Goal: Navigation & Orientation: Understand site structure

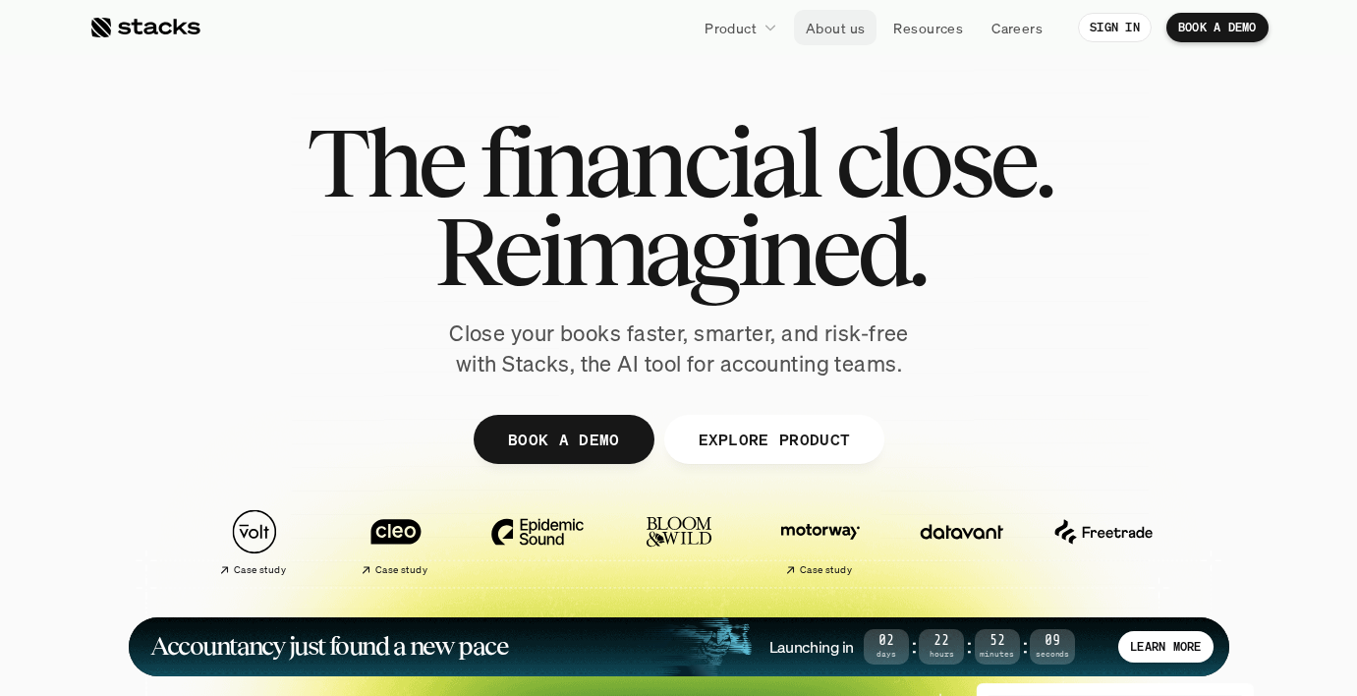
click at [844, 23] on p "About us" at bounding box center [835, 28] width 59 height 21
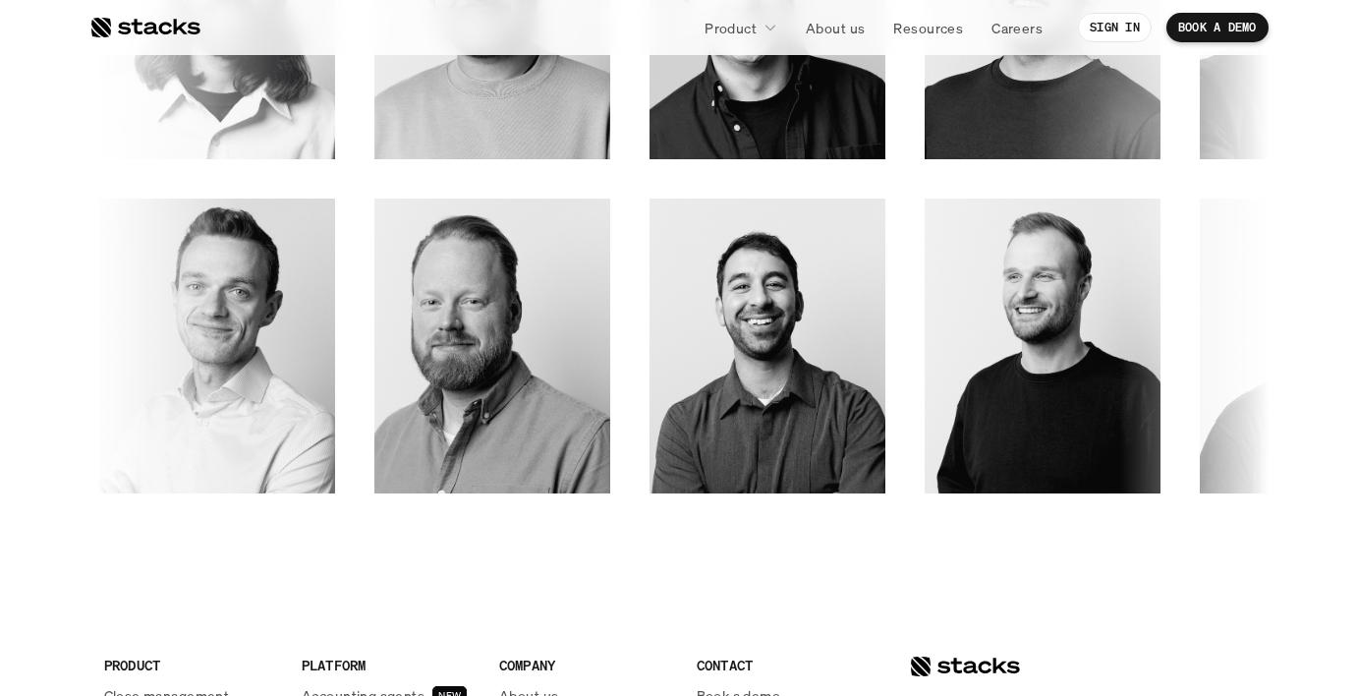
scroll to position [2820, 0]
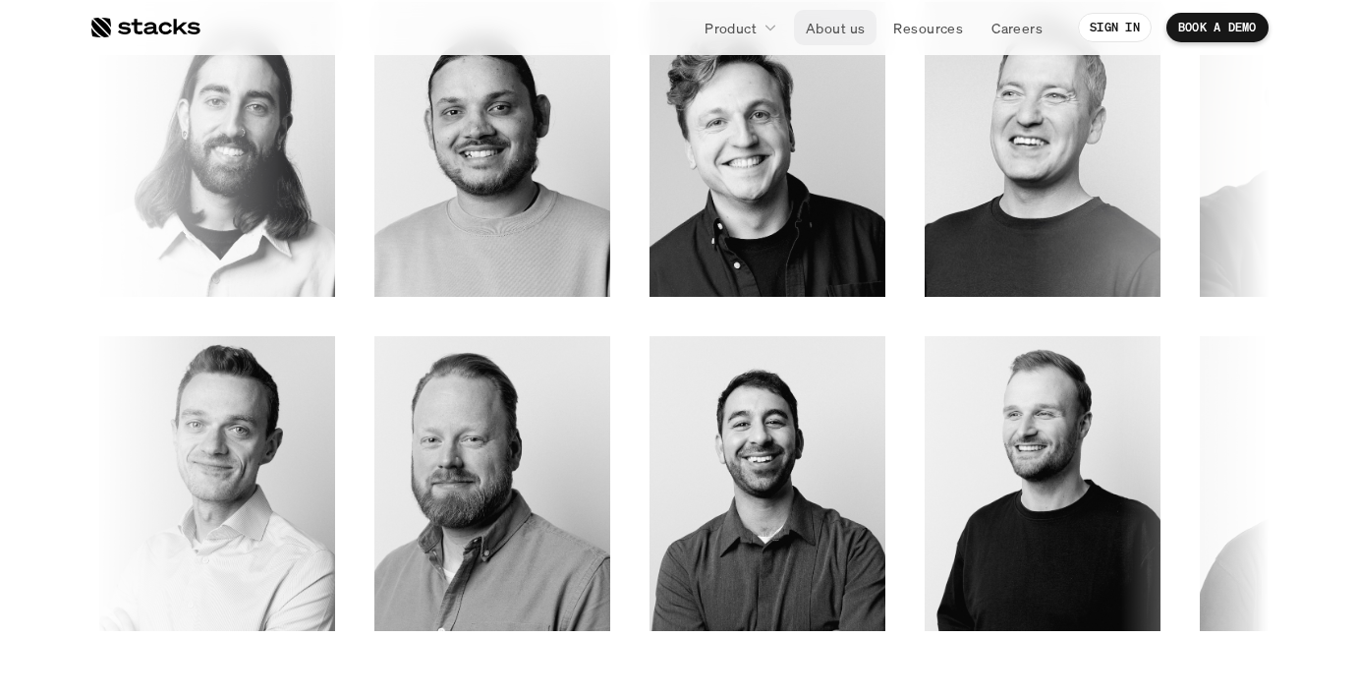
click at [823, 31] on p "About us" at bounding box center [835, 28] width 59 height 21
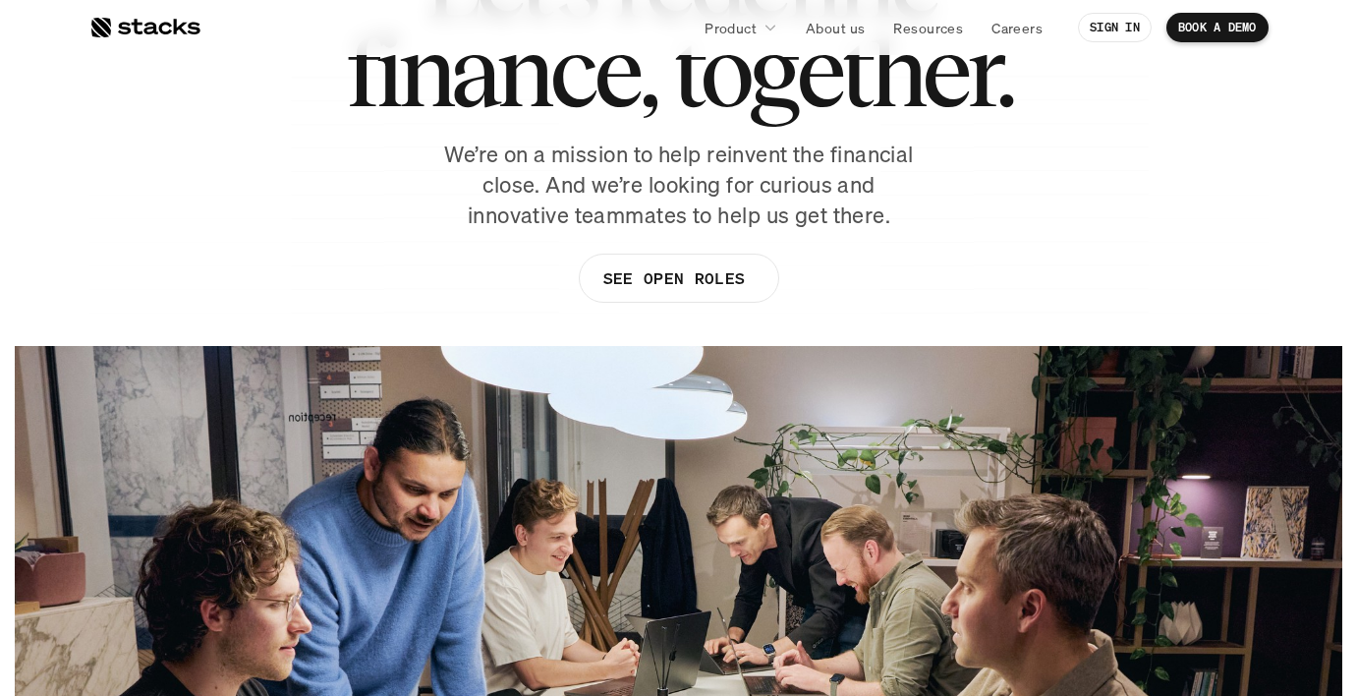
scroll to position [341, 0]
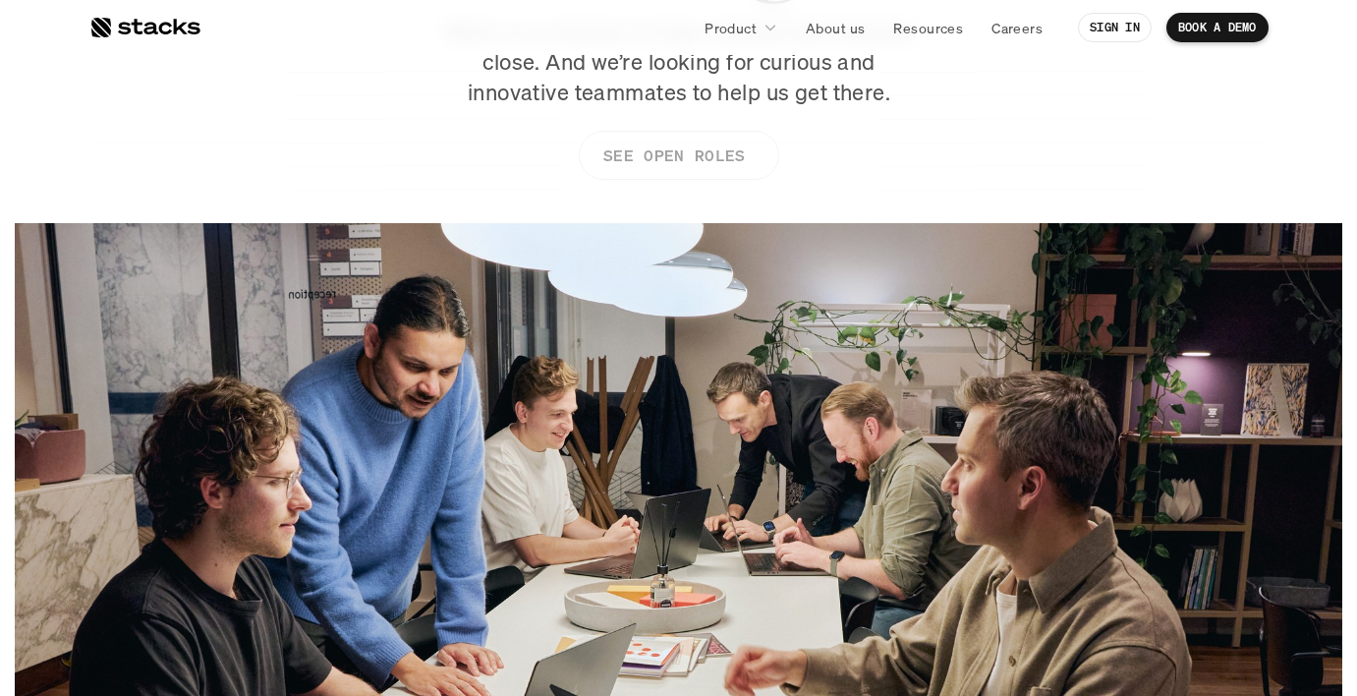
click at [698, 153] on p "SEE OPEN ROLES" at bounding box center [672, 155] width 141 height 28
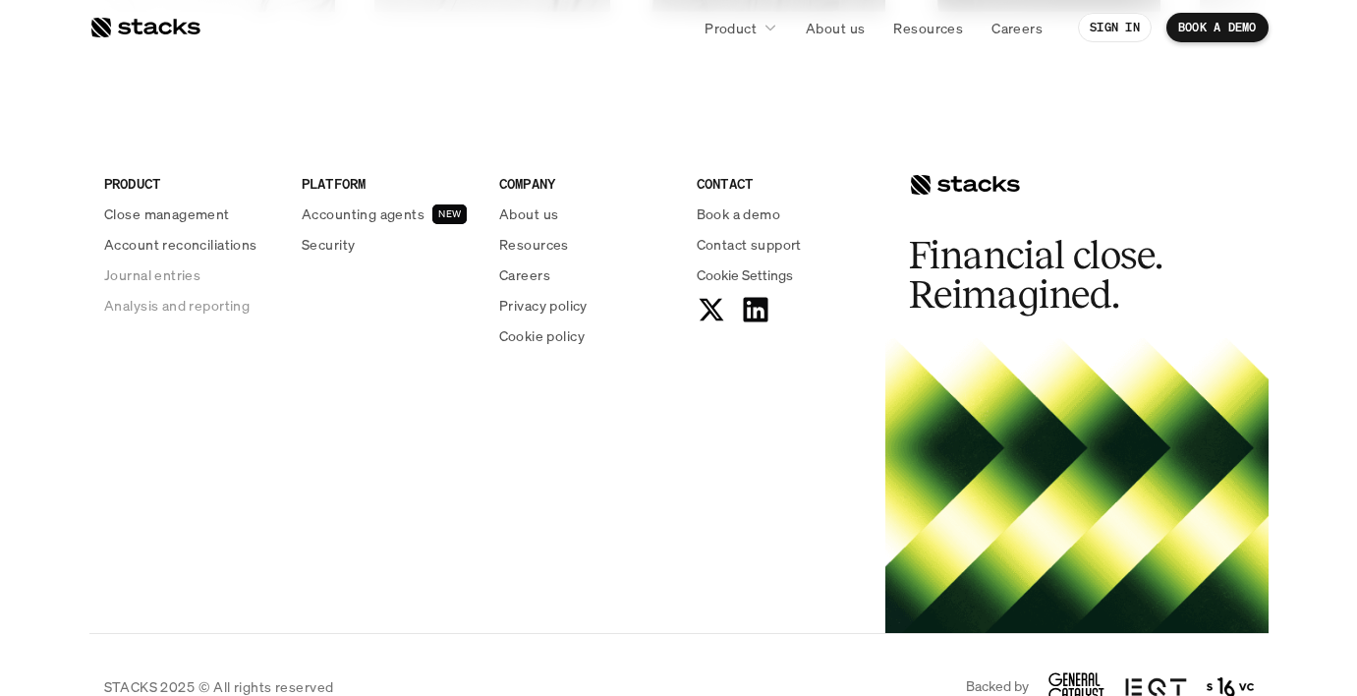
scroll to position [3484, 0]
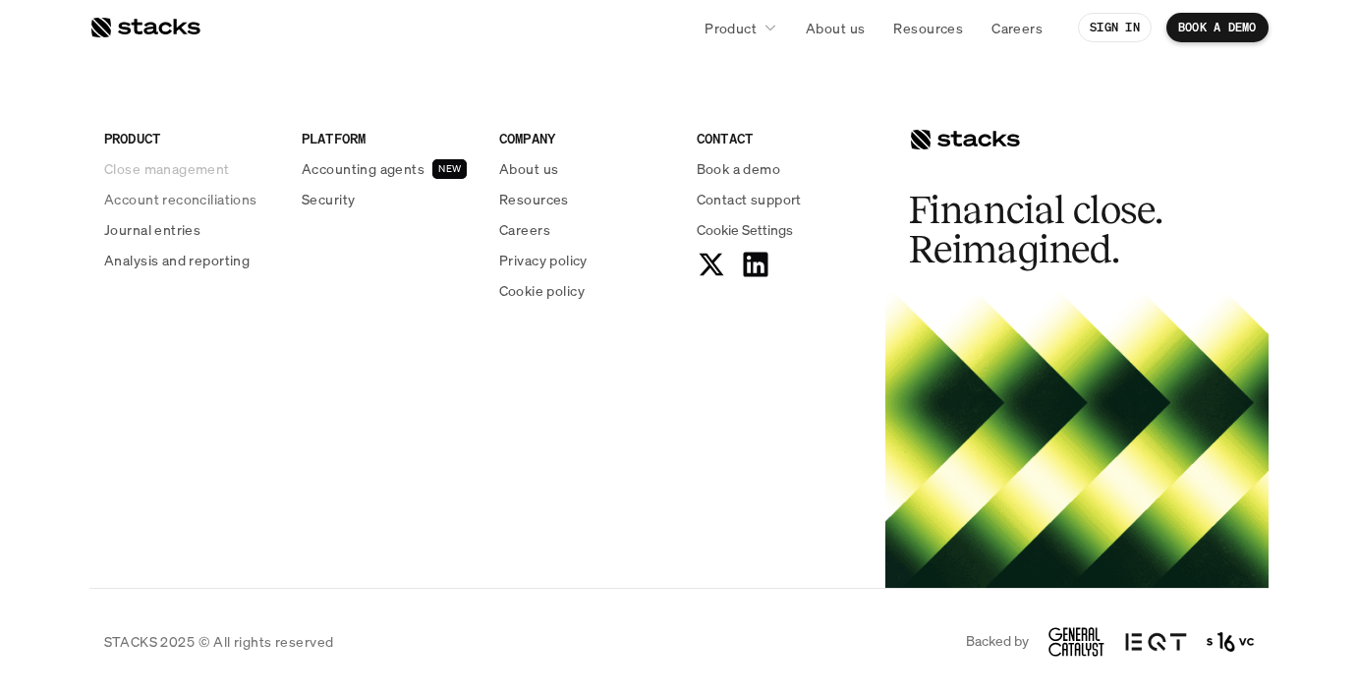
click at [196, 169] on p "Close management" at bounding box center [167, 168] width 126 height 21
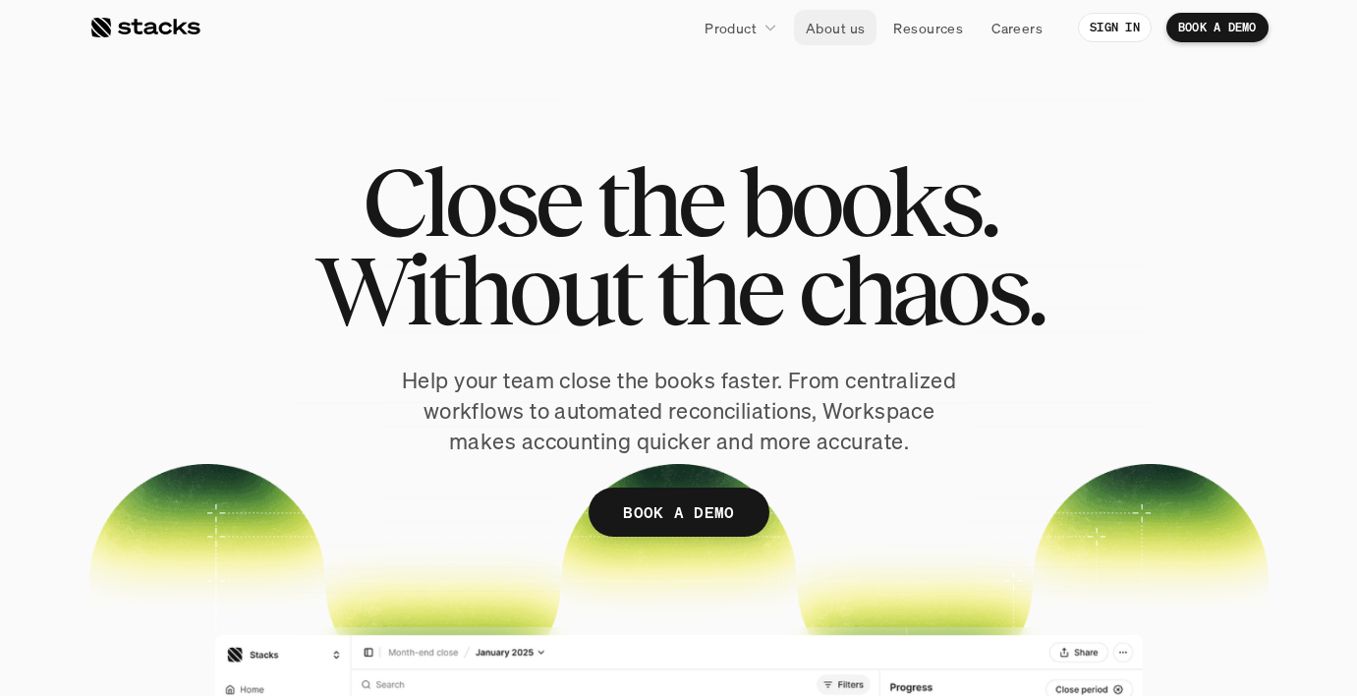
click at [832, 27] on p "About us" at bounding box center [835, 28] width 59 height 21
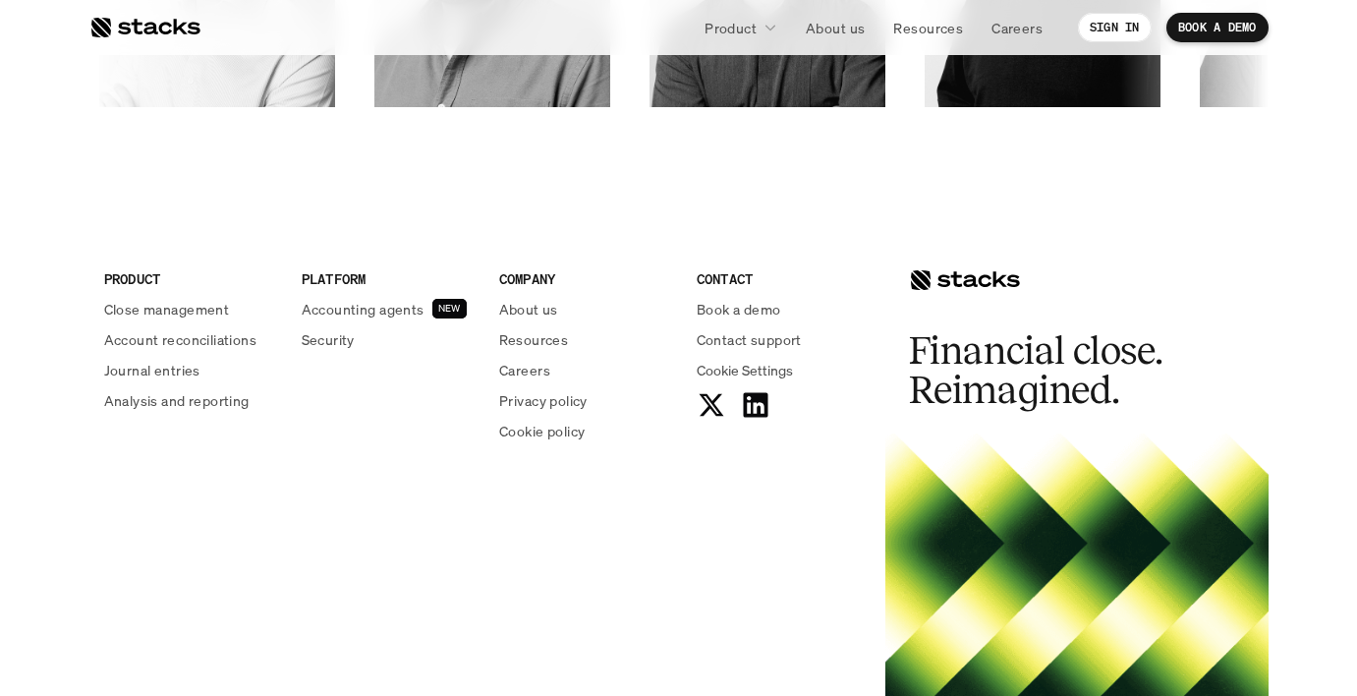
scroll to position [3484, 0]
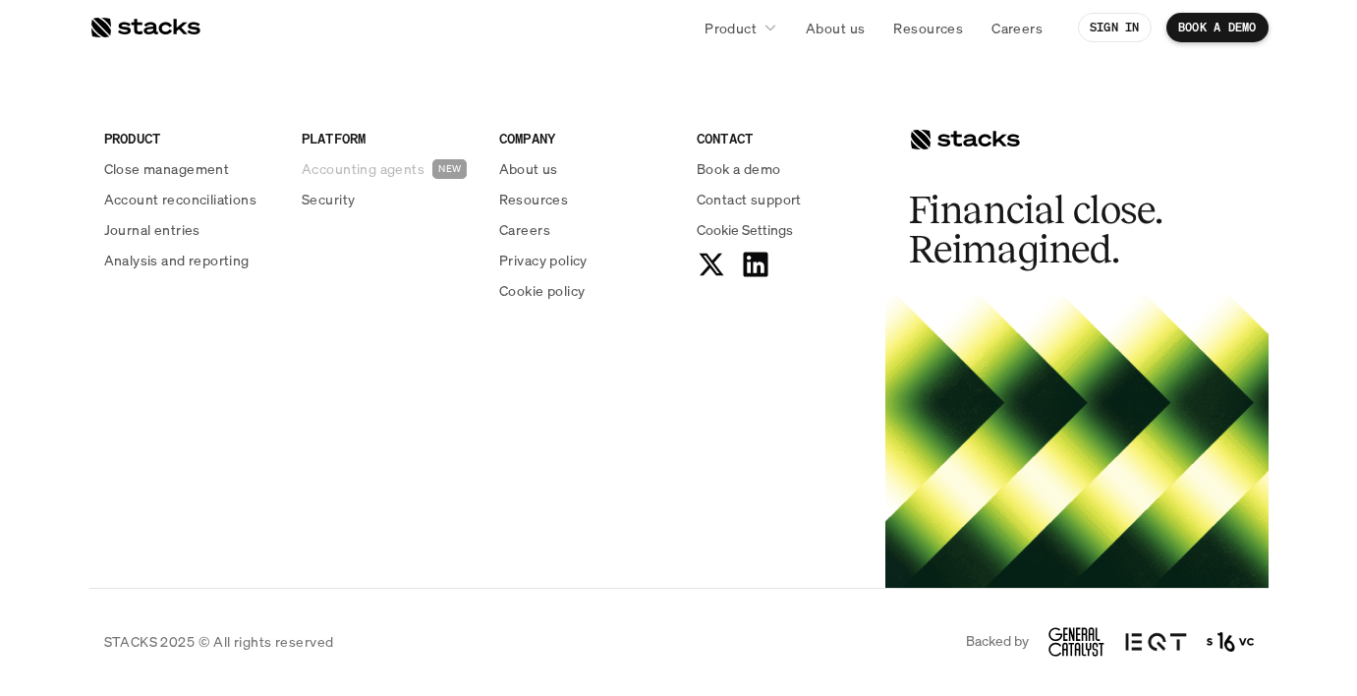
click at [334, 161] on p "Accounting agents" at bounding box center [363, 168] width 123 height 21
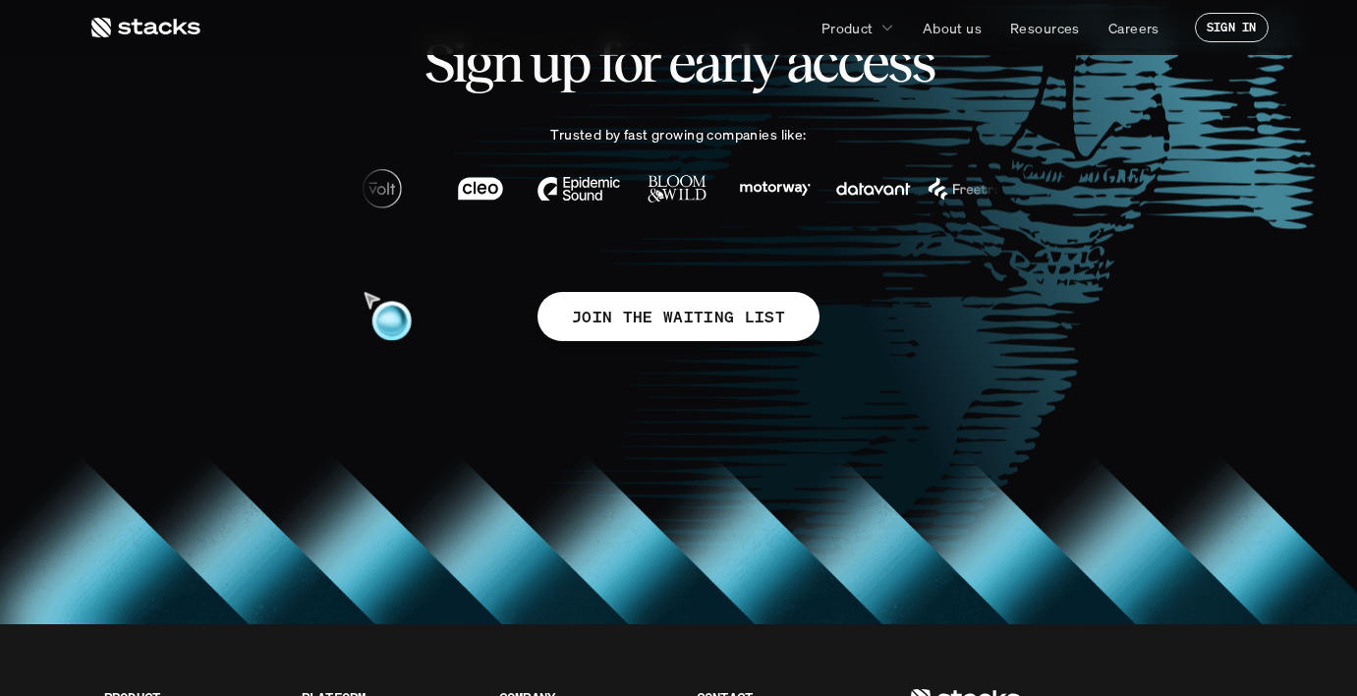
scroll to position [1213, 0]
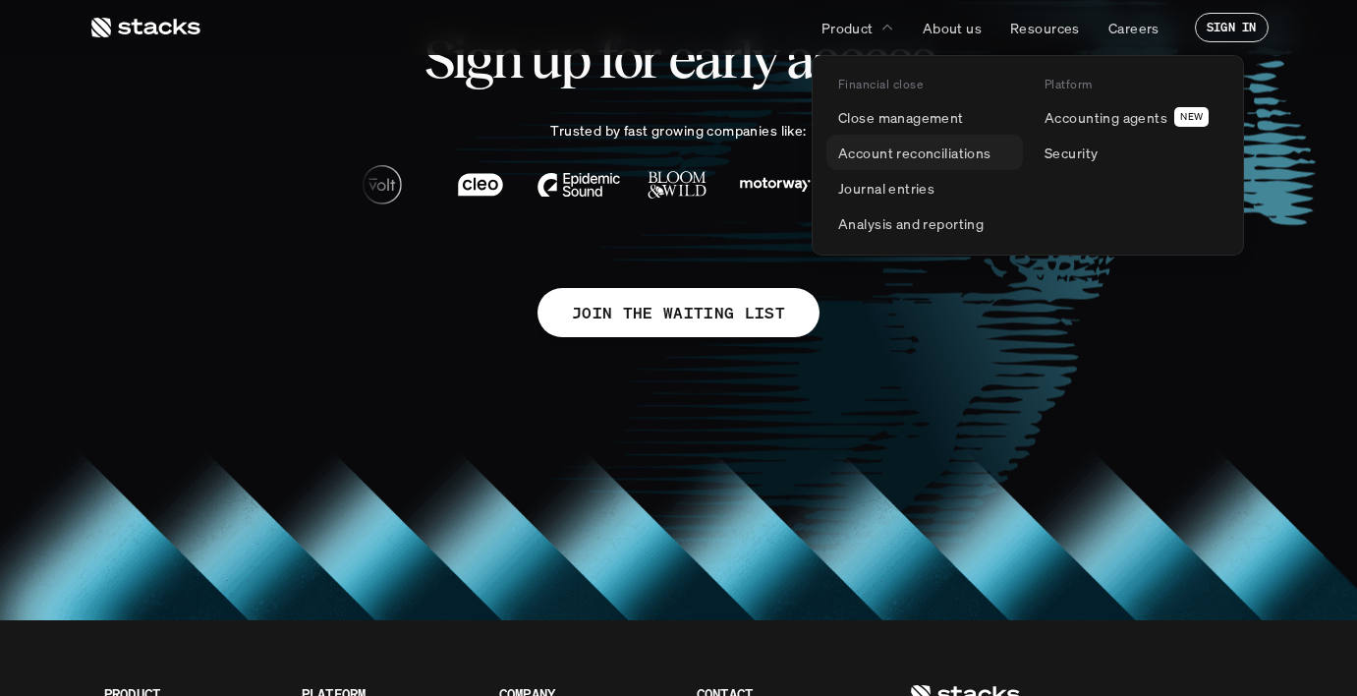
click at [921, 148] on p "Account reconciliations" at bounding box center [914, 152] width 153 height 21
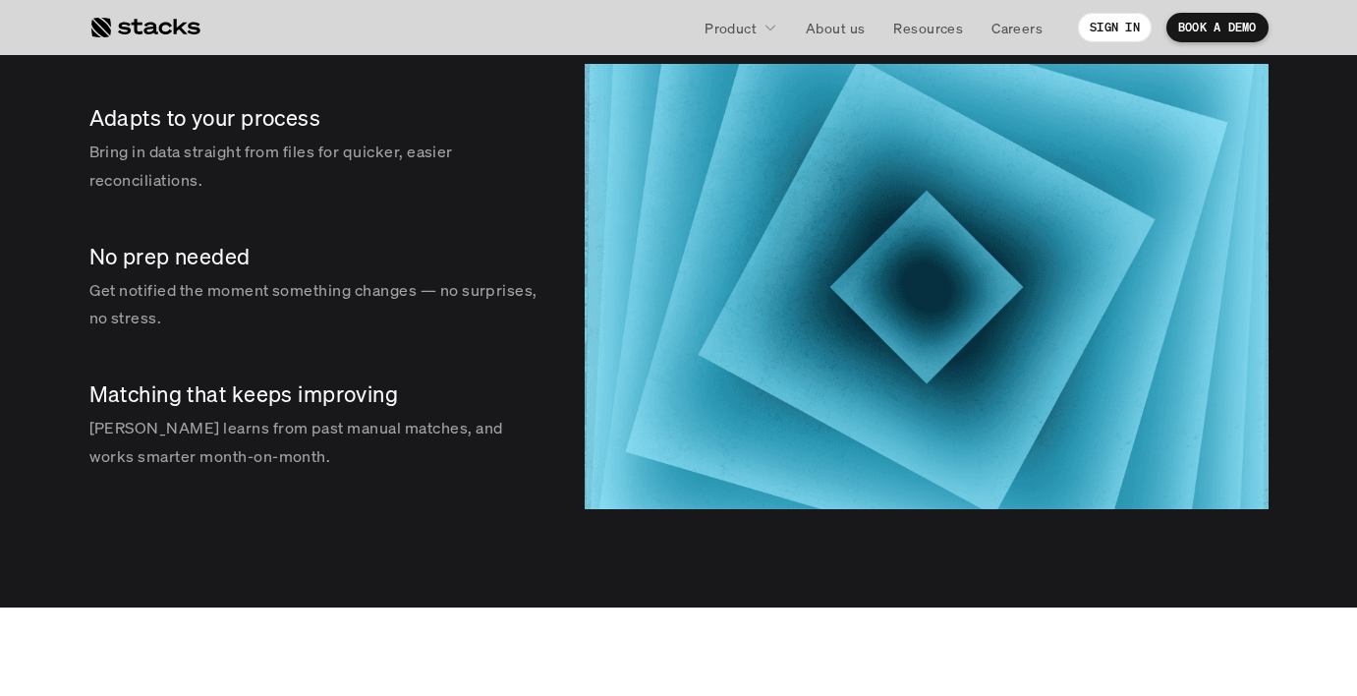
scroll to position [2993, 0]
